Goal: Task Accomplishment & Management: Complete application form

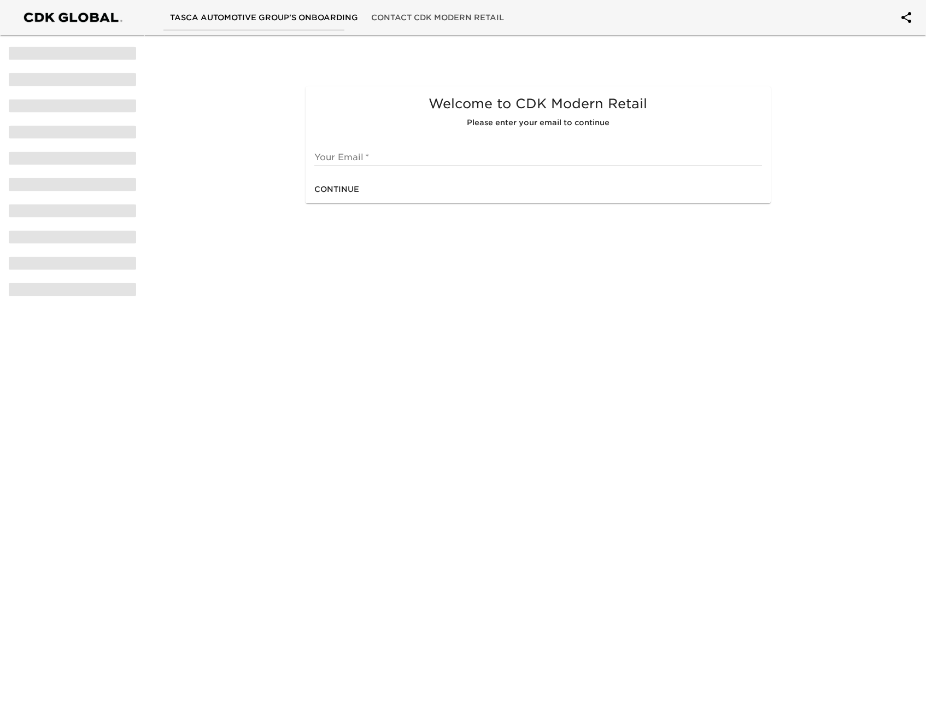
click at [357, 151] on input "text" at bounding box center [538, 158] width 448 height 18
type input "[EMAIL_ADDRESS][DOMAIN_NAME]"
click at [349, 189] on span "Continue" at bounding box center [336, 190] width 45 height 14
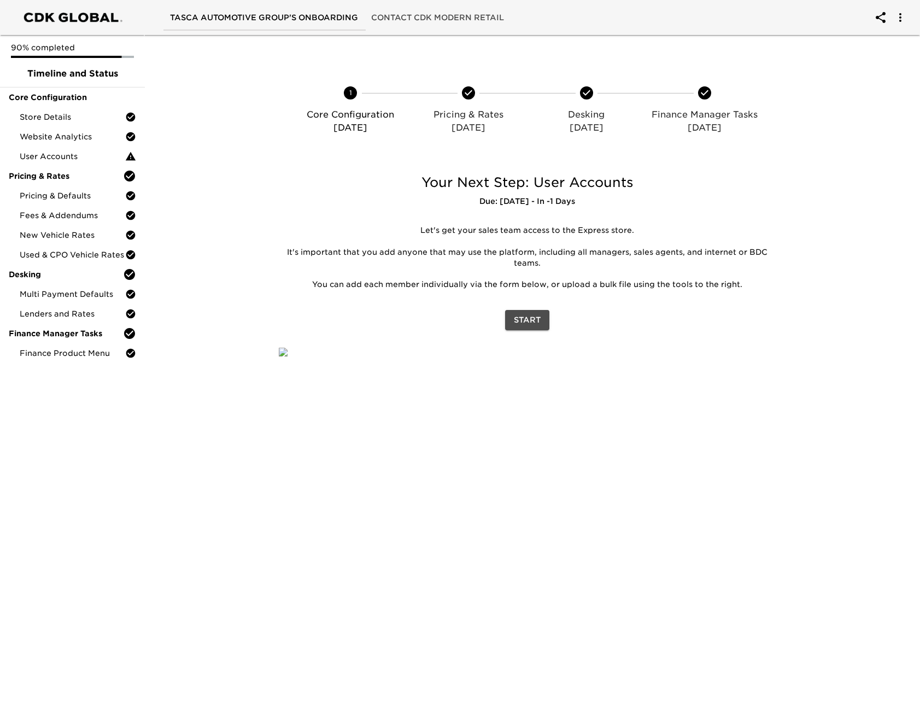
click at [518, 318] on span "Start" at bounding box center [527, 320] width 27 height 14
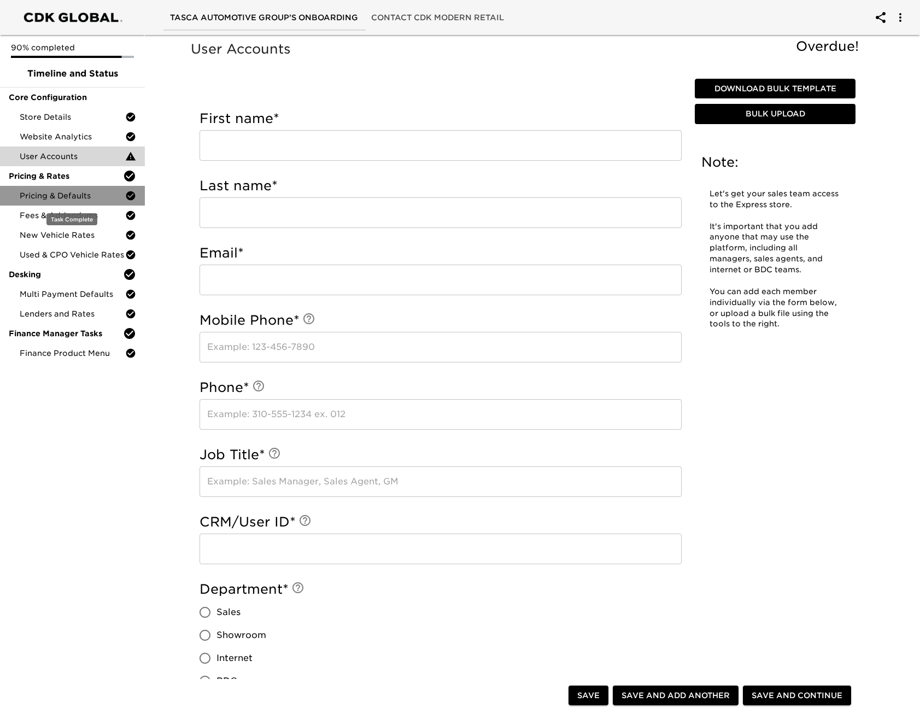
click at [94, 194] on span "Pricing & Defaults" at bounding box center [73, 195] width 106 height 11
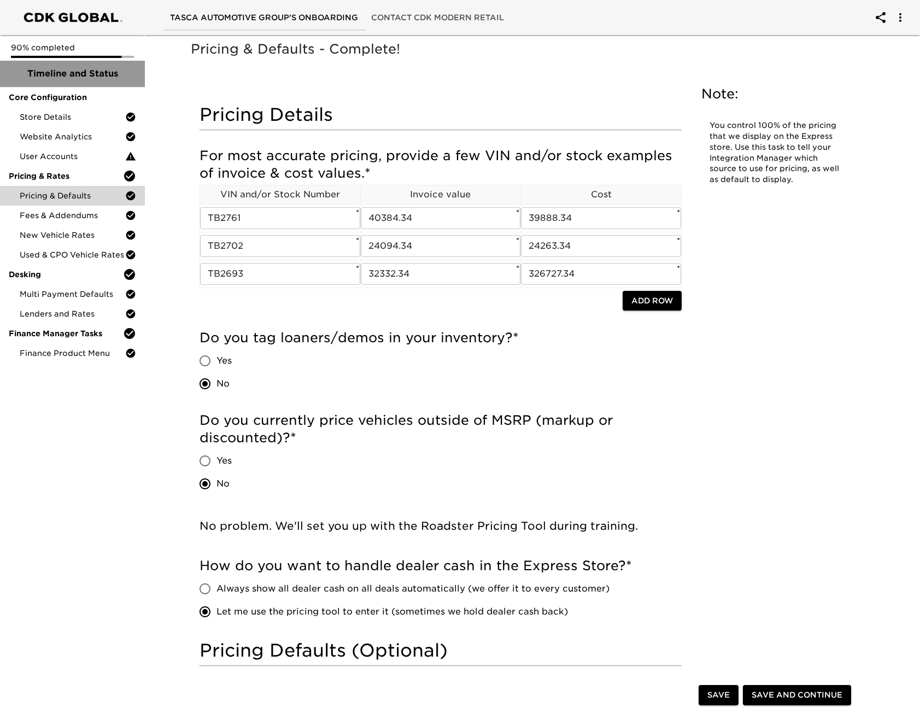
click at [59, 69] on span "Timeline and Status" at bounding box center [72, 73] width 127 height 13
